Goal: Find specific page/section: Find specific page/section

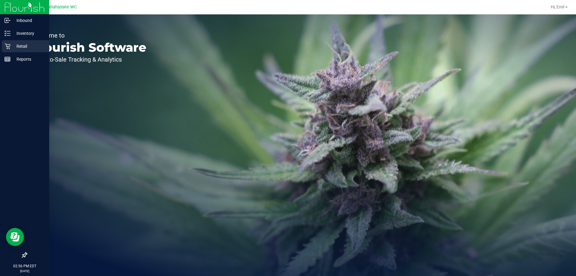
click at [23, 45] on p "Retail" at bounding box center [28, 46] width 36 height 7
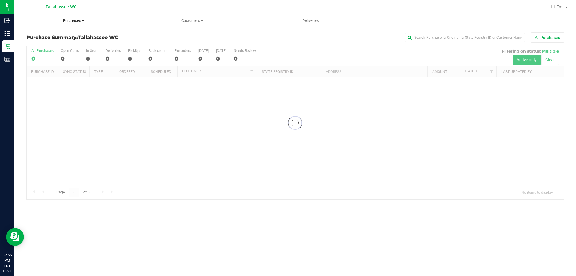
click at [88, 25] on uib-tab-heading "Purchases Summary of purchases Fulfillment All purchases" at bounding box center [73, 20] width 118 height 13
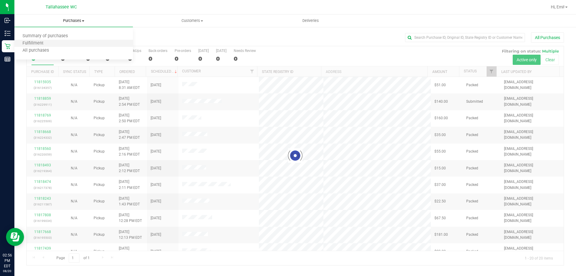
click at [81, 43] on li "Fulfillment" at bounding box center [73, 43] width 118 height 7
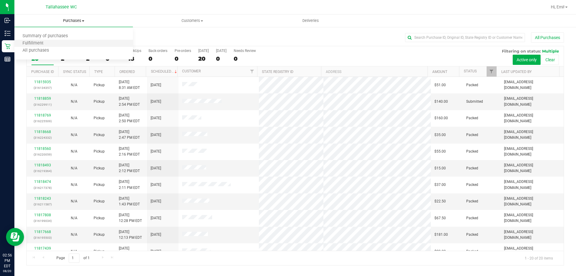
click at [76, 45] on li "Fulfillment" at bounding box center [73, 43] width 118 height 7
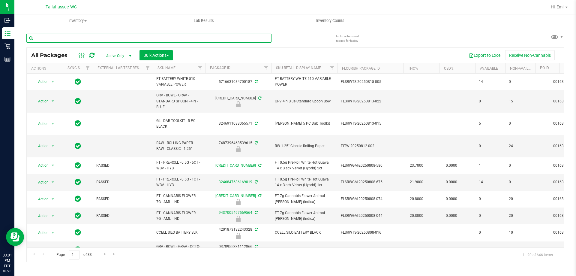
click at [228, 40] on input "text" at bounding box center [148, 38] width 245 height 9
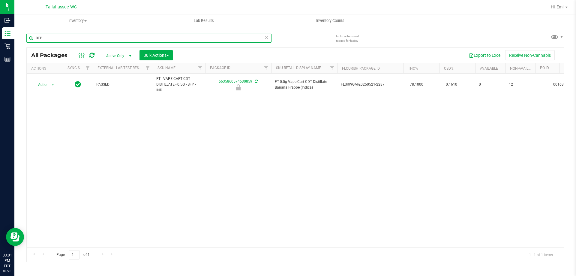
type input "BFP"
click at [266, 35] on icon at bounding box center [266, 37] width 4 height 7
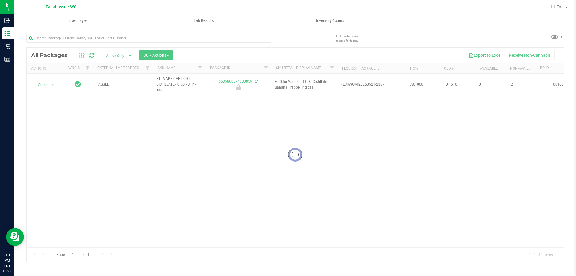
click at [286, 37] on div at bounding box center [160, 37] width 269 height 19
